Goal: Task Accomplishment & Management: Manage account settings

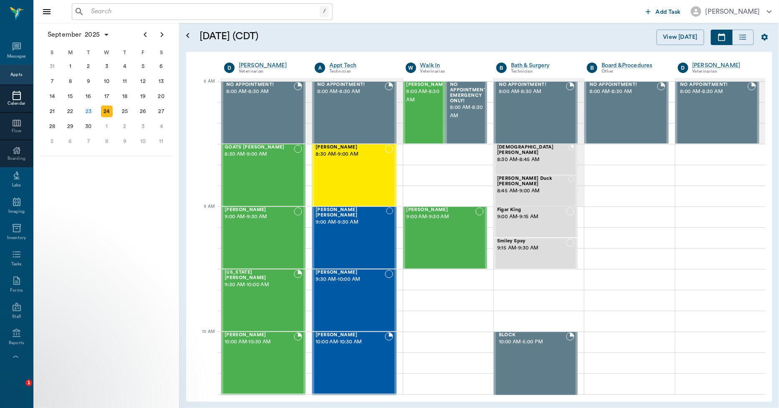
click at [127, 227] on div "September 2025 S M T W T F S 27 28 29 30 31 Aug 1 2 3 4 5 6 7 8 9 10 11 12 13 1…" at bounding box center [106, 215] width 146 height 385
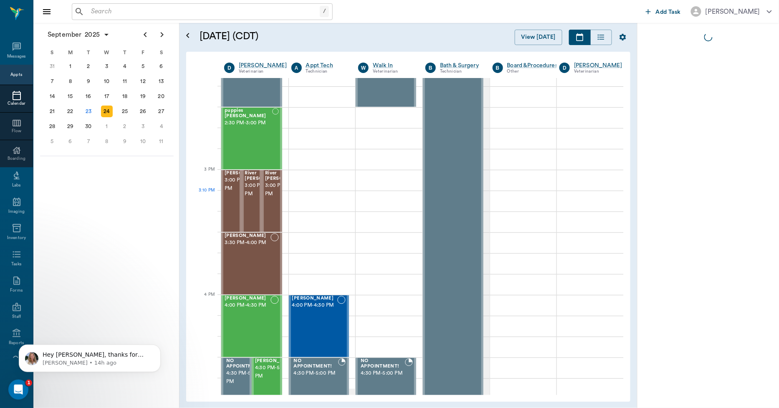
scroll to position [0, 0]
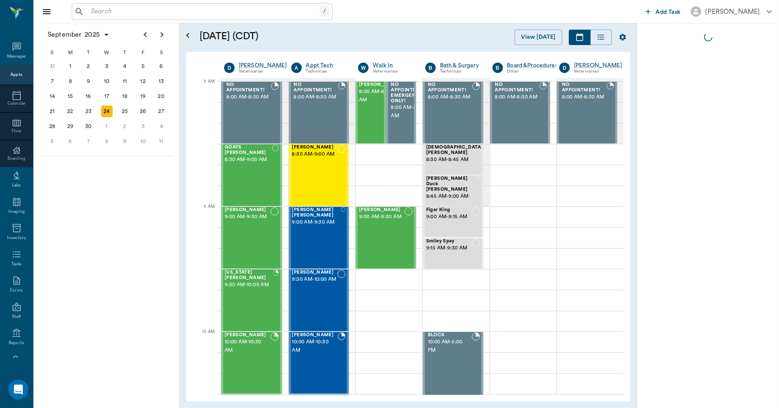
scroll to position [0, 0]
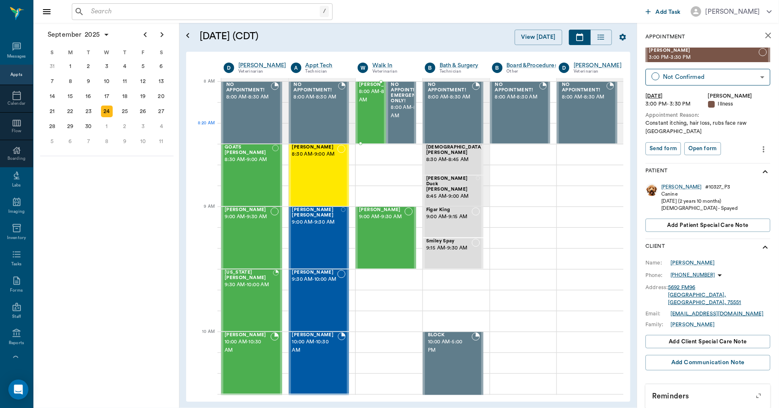
click at [368, 104] on span "8:00 AM - 8:30 AM" at bounding box center [380, 96] width 42 height 17
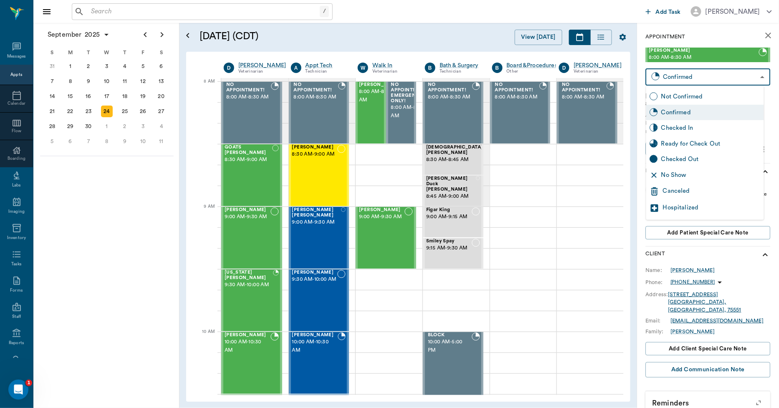
click at [682, 81] on body "/ ​ Add Task [PERSON_NAME] Nectar Messages Appts Calendar Flow Boarding Labs Im…" at bounding box center [389, 204] width 779 height 408
click at [674, 127] on div "Checked In" at bounding box center [710, 128] width 99 height 9
type input "CHECKED_IN"
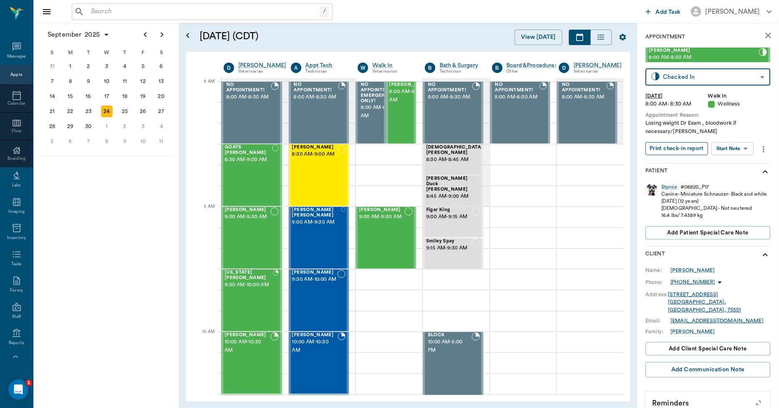
click at [673, 149] on button "Print check-in report" at bounding box center [677, 148] width 63 height 13
click at [667, 188] on div "Stymie" at bounding box center [669, 187] width 16 height 7
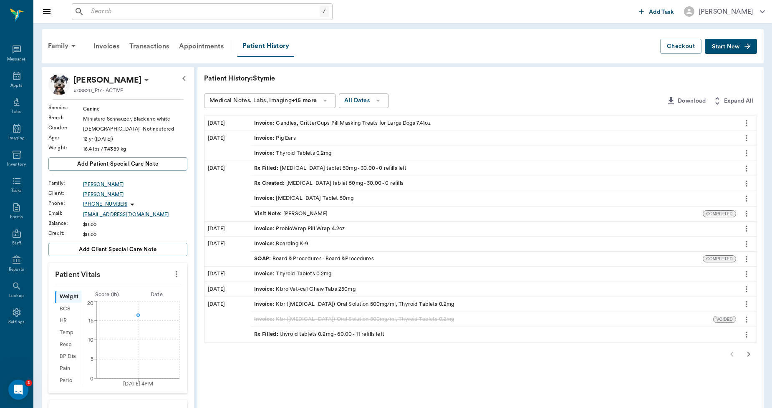
click at [144, 80] on icon at bounding box center [146, 80] width 4 height 2
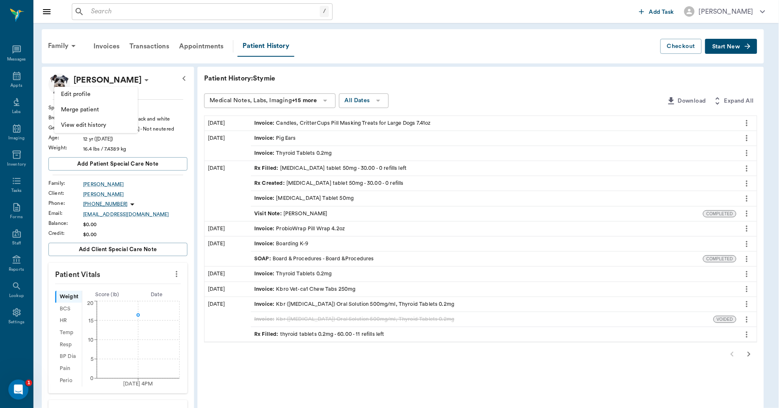
click at [94, 96] on span "Edit profile" at bounding box center [96, 94] width 70 height 9
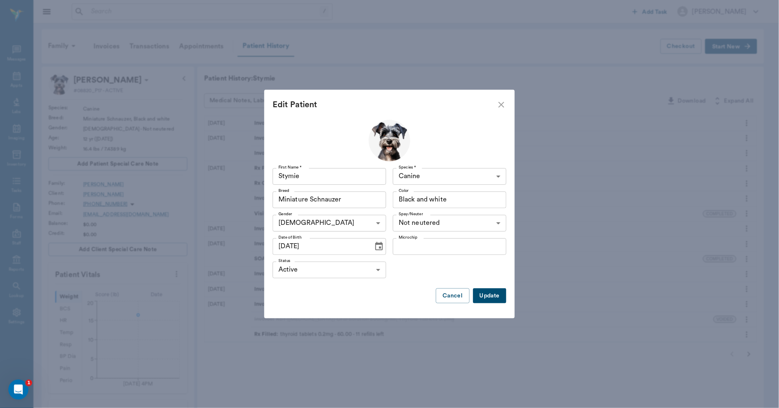
click at [427, 227] on body "/ ​ Add Task [PERSON_NAME] Nectar Messages Appts Labs Imaging Inventory Tasks F…" at bounding box center [389, 311] width 779 height 623
click at [424, 243] on li "Neutered" at bounding box center [450, 242] width 114 height 15
type input "true"
click at [491, 298] on button "Update" at bounding box center [489, 295] width 33 height 15
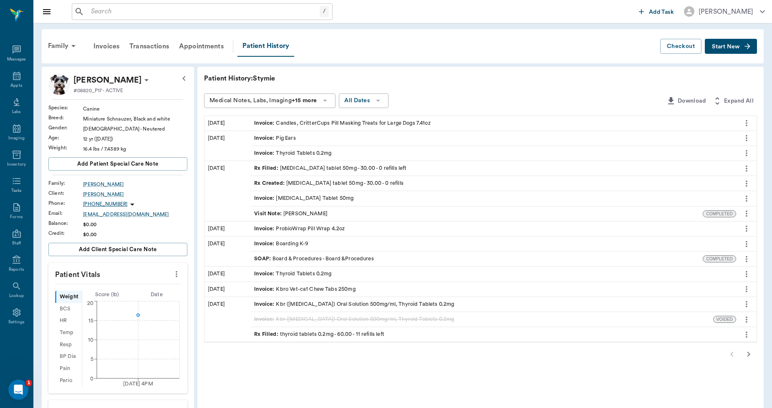
scroll to position [46, 0]
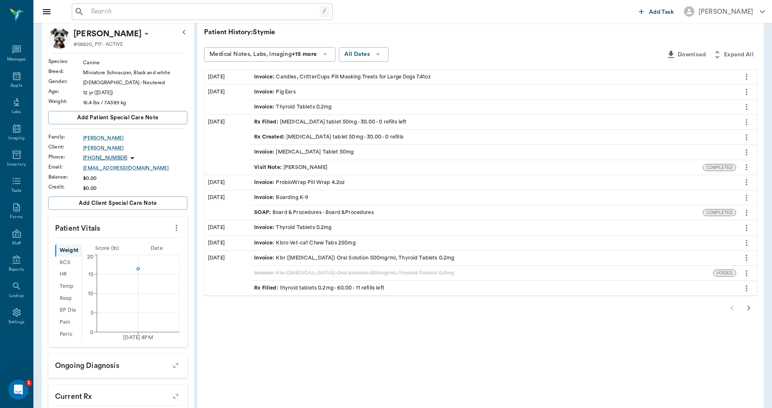
click at [751, 305] on icon "button" at bounding box center [749, 308] width 10 height 10
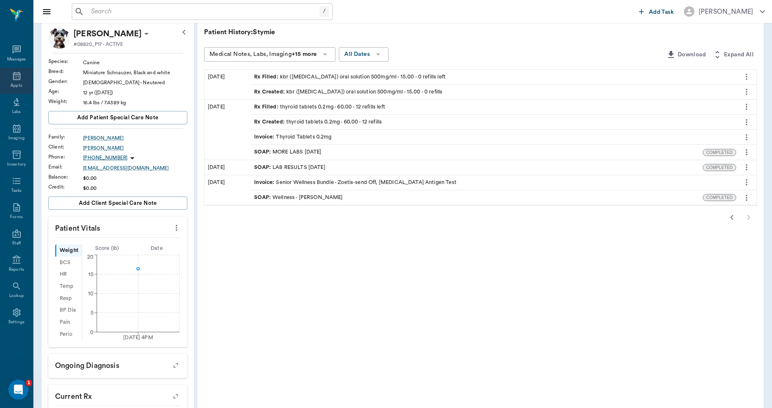
click at [15, 76] on icon at bounding box center [17, 76] width 8 height 8
